Goal: Information Seeking & Learning: Get advice/opinions

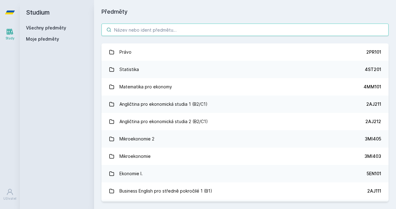
click at [174, 29] on input "search" at bounding box center [244, 30] width 287 height 12
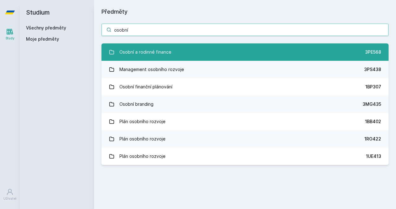
type input "osobní"
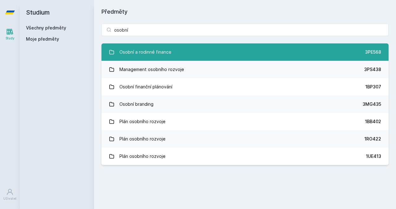
click at [181, 51] on link "Osobní a rodinné finance 3PE568" at bounding box center [244, 51] width 287 height 17
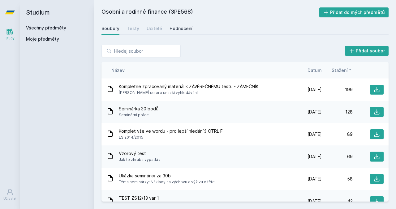
click at [170, 28] on div "Hodnocení" at bounding box center [181, 28] width 23 height 6
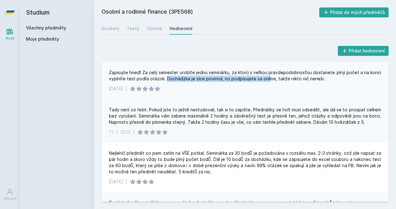
drag, startPoint x: 165, startPoint y: 79, endPoint x: 266, endPoint y: 78, distance: 101.5
click at [266, 78] on div "Zapisujte hneď! Za celý semester urobíte jednu seminárku, za ktorú s veľkou pra…" at bounding box center [245, 75] width 272 height 12
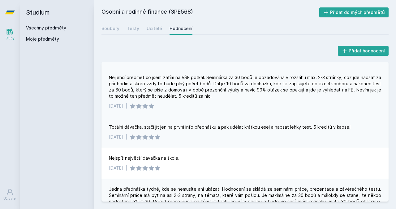
scroll to position [78, 0]
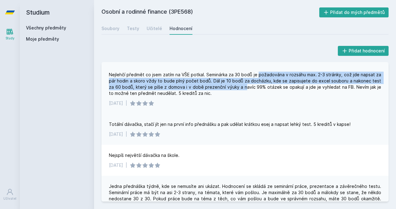
drag, startPoint x: 260, startPoint y: 73, endPoint x: 240, endPoint y: 87, distance: 24.2
click at [240, 87] on div "Nejlehčí předmět co jsem zatím na VŠE potkal. Seminárka za 30 bodů je požadován…" at bounding box center [245, 83] width 272 height 25
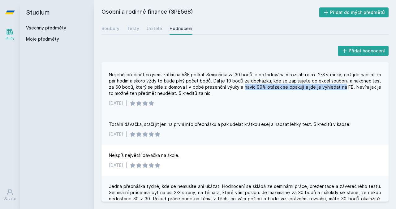
drag, startPoint x: 240, startPoint y: 87, endPoint x: 337, endPoint y: 87, distance: 96.8
click at [337, 87] on div "Nejlehčí předmět co jsem zatím na VŠE potkal. Seminárka za 30 bodů je požadován…" at bounding box center [245, 83] width 272 height 25
click at [282, 87] on div "Nejlehčí předmět co jsem zatím na VŠE potkal. Seminárka za 30 bodů je požadován…" at bounding box center [245, 83] width 272 height 25
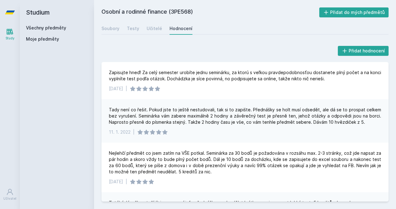
scroll to position [0, 0]
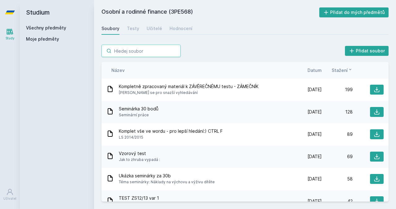
click at [133, 52] on input "search" at bounding box center [140, 51] width 79 height 12
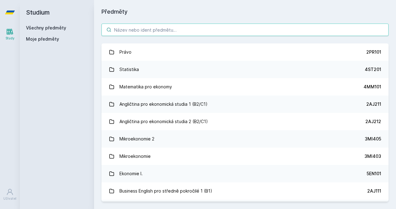
click at [129, 24] on input "search" at bounding box center [244, 30] width 287 height 12
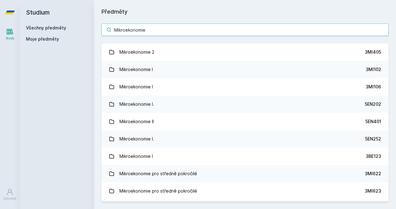
click at [169, 31] on input "Mikroekonomie" at bounding box center [244, 30] width 287 height 12
click at [128, 28] on input "Mikroekonomie" at bounding box center [244, 30] width 287 height 12
paste input "5EN252"
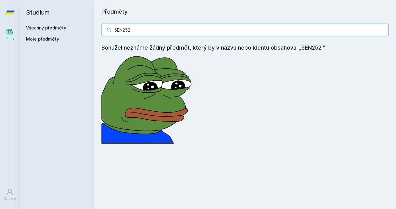
click at [147, 34] on input "5EN252" at bounding box center [244, 30] width 287 height 12
drag, startPoint x: 147, startPoint y: 34, endPoint x: 98, endPoint y: 34, distance: 48.9
click at [98, 34] on div "5EN252 Bohužel neznáme žádný předmět, který by v názvu nebo identu obsahoval „5…" at bounding box center [245, 83] width 302 height 135
drag, startPoint x: 137, startPoint y: 31, endPoint x: 82, endPoint y: 24, distance: 55.8
click at [82, 24] on div "Studium Všechny předměty Moje předměty Předměty 5EN252 Bohužel neznáme žádný př…" at bounding box center [208, 104] width 376 height 209
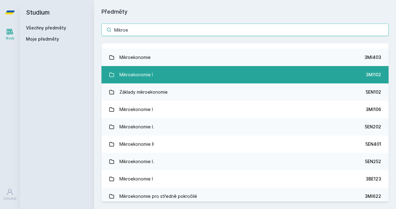
scroll to position [13, 0]
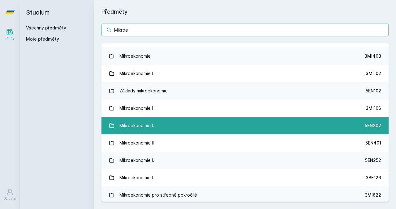
type input "Mikroe"
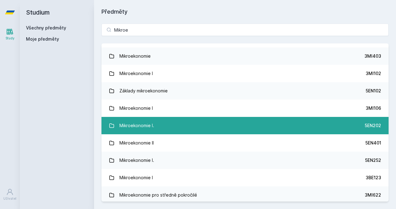
click at [176, 127] on link "Mikroekonomie I. 5EN202" at bounding box center [244, 125] width 287 height 17
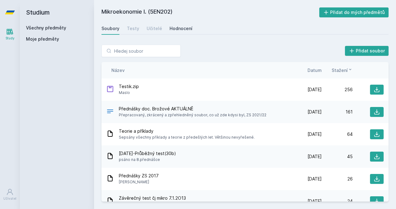
click at [187, 23] on link "Hodnocení" at bounding box center [181, 28] width 23 height 12
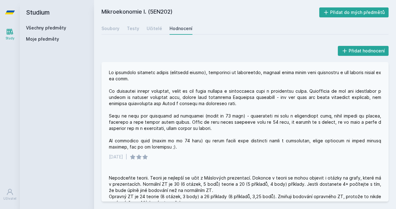
click at [223, 104] on div at bounding box center [245, 109] width 272 height 80
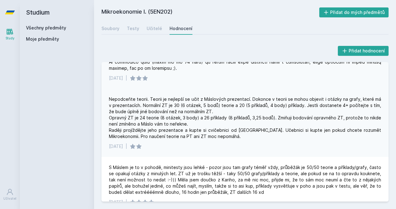
scroll to position [79, 0]
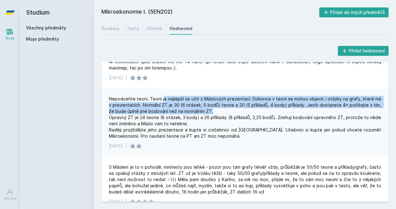
drag, startPoint x: 163, startPoint y: 97, endPoint x: 300, endPoint y: 106, distance: 137.4
click at [301, 108] on div "Nepodceňte teorii. Teorii je nejlepší se učit z Máslových prezentací. Dokonce v…" at bounding box center [245, 117] width 272 height 43
click at [300, 106] on div "Nepodceňte teorii. Teorii je nejlepší se učit z Máslových prezentací. Dokonce v…" at bounding box center [245, 117] width 272 height 43
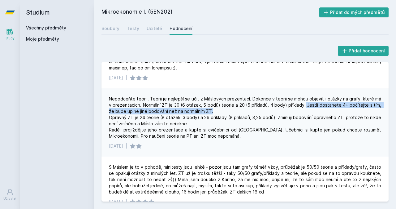
drag, startPoint x: 300, startPoint y: 106, endPoint x: 266, endPoint y: 108, distance: 34.4
click at [266, 109] on div "Nepodceňte teorii. Teorii je nejlepší se učit z Máslových prezentací. Dokonce v…" at bounding box center [245, 117] width 272 height 43
click at [266, 108] on div "Nepodceňte teorii. Teorii je nejlepší se učit z Máslových prezentací. Dokonce v…" at bounding box center [245, 117] width 272 height 43
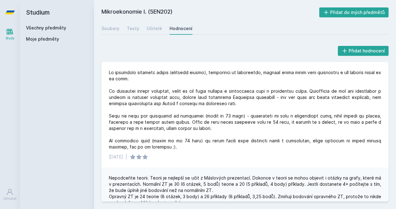
scroll to position [0, 0]
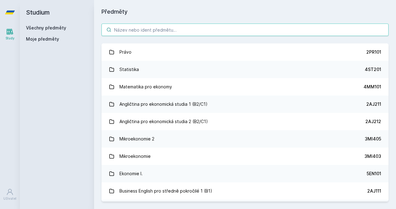
click at [175, 24] on input "search" at bounding box center [244, 30] width 287 height 12
click at [175, 27] on input "search" at bounding box center [244, 30] width 287 height 12
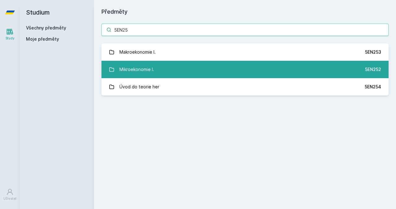
type input "5EN25"
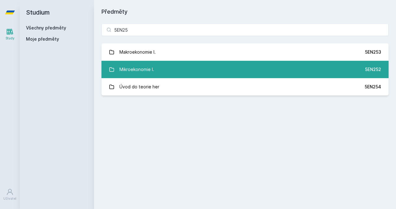
click at [158, 67] on link "Mikroekonomie I. 5EN252" at bounding box center [244, 69] width 287 height 17
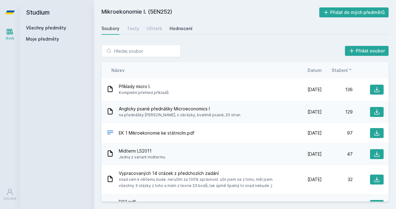
click at [176, 28] on div "Hodnocení" at bounding box center [181, 28] width 23 height 6
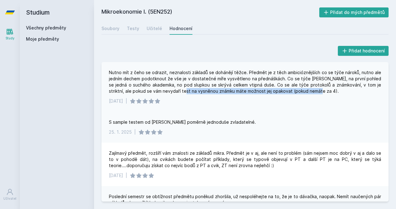
drag, startPoint x: 171, startPoint y: 93, endPoint x: 304, endPoint y: 92, distance: 133.4
click at [307, 92] on div "Nutno mít z čeho se odrazit, neznalosti základů se dohánějí těžce. Předmět je z…" at bounding box center [245, 81] width 272 height 25
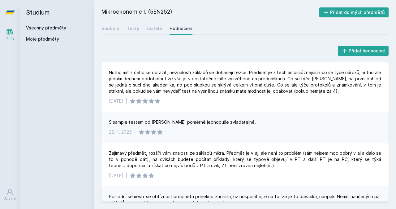
drag, startPoint x: 111, startPoint y: 118, endPoint x: 192, endPoint y: 118, distance: 80.8
click at [192, 118] on div "S sample testem od [PERSON_NAME] poměrně jednoduše zvladatelné. [DATE] |" at bounding box center [244, 126] width 287 height 31
drag, startPoint x: 106, startPoint y: 121, endPoint x: 250, endPoint y: 123, distance: 144.2
click at [250, 124] on div "S sample testem od [PERSON_NAME] poměrně jednoduše zvladatelné. [DATE] |" at bounding box center [244, 126] width 287 height 31
click at [250, 123] on div "S sample testem od [PERSON_NAME] poměrně jednoduše zvladatelné." at bounding box center [245, 122] width 272 height 6
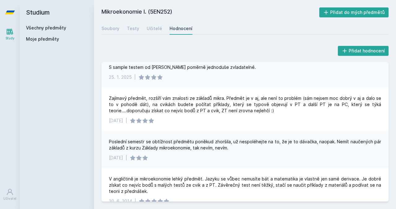
scroll to position [65, 0]
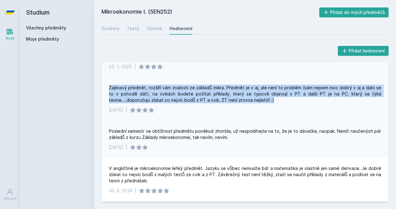
drag, startPoint x: 110, startPoint y: 88, endPoint x: 295, endPoint y: 98, distance: 185.0
click at [295, 98] on div "Zajímavý předmět, rozšíří vám znalosti ze základů mikra. Předmět je v aj, ale n…" at bounding box center [245, 93] width 272 height 19
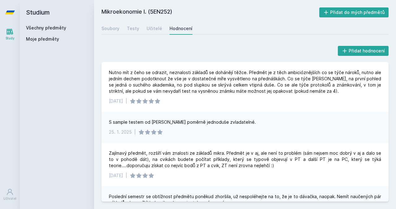
scroll to position [0, 0]
click at [158, 12] on h2 "Mikroekonomie I. (5EN252)" at bounding box center [210, 12] width 218 height 10
copy h2 "5EN252"
click at [234, 14] on h2 "Mikroekonomie I. (5EN252)" at bounding box center [210, 12] width 218 height 10
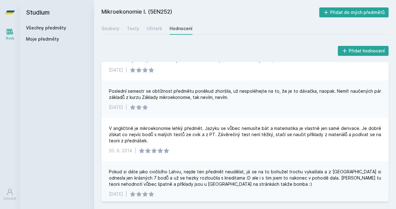
scroll to position [106, 0]
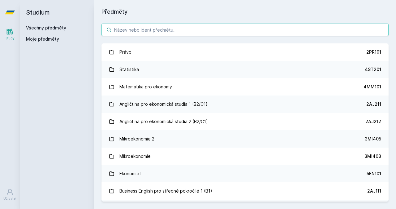
click at [136, 27] on input "search" at bounding box center [244, 30] width 287 height 12
paste input "1BP210"
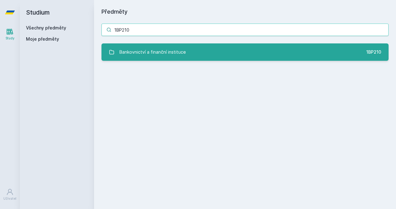
type input "1BP210"
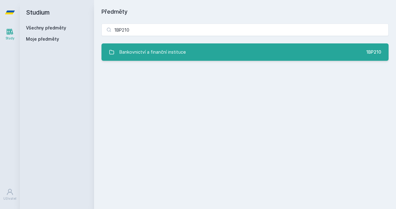
click at [136, 51] on div "Bankovnictví a finanční instituce" at bounding box center [152, 52] width 67 height 12
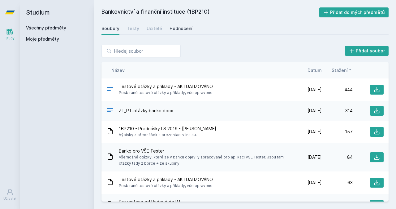
click at [180, 30] on div "Hodnocení" at bounding box center [181, 28] width 23 height 6
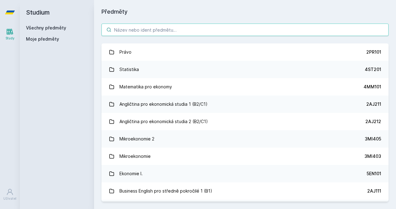
click at [182, 25] on input "search" at bounding box center [244, 30] width 287 height 12
paste input "5EN200"
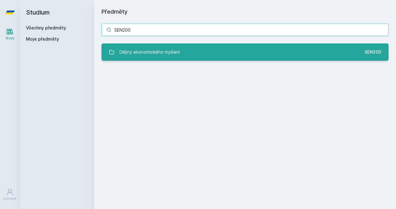
type input "5EN200"
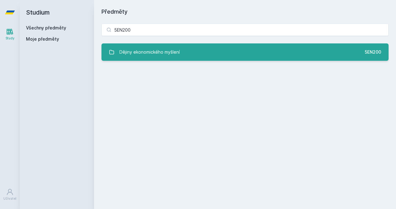
click at [170, 48] on div "Dějiny ekonomického myšlení" at bounding box center [149, 52] width 60 height 12
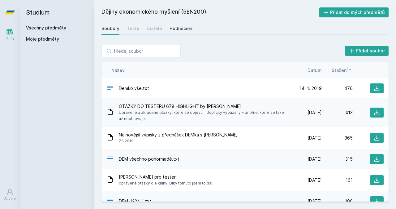
click at [177, 32] on link "Hodnocení" at bounding box center [181, 28] width 23 height 12
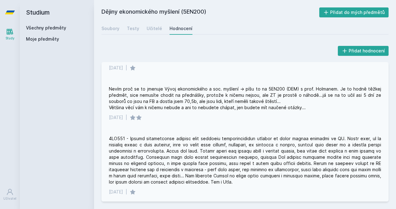
scroll to position [674, 0]
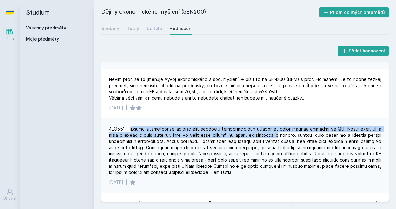
drag, startPoint x: 133, startPoint y: 120, endPoint x: 282, endPoint y: 131, distance: 149.5
click at [282, 131] on div at bounding box center [245, 151] width 272 height 50
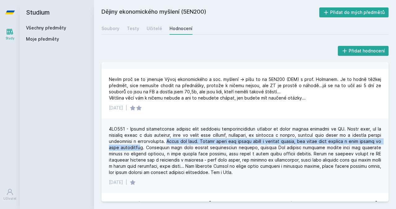
drag, startPoint x: 166, startPoint y: 133, endPoint x: 142, endPoint y: 142, distance: 25.9
click at [142, 142] on div at bounding box center [245, 151] width 272 height 50
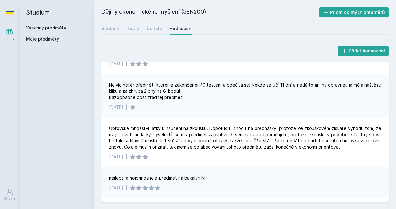
scroll to position [808, 0]
